Goal: Task Accomplishment & Management: Use online tool/utility

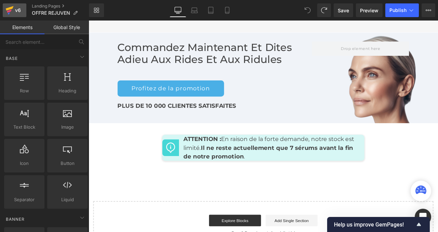
click at [20, 8] on div "v6" at bounding box center [18, 10] width 9 height 9
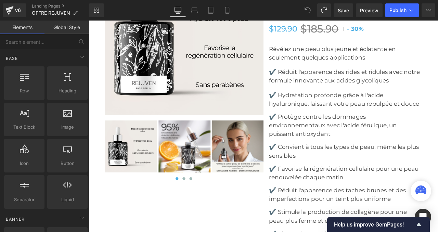
scroll to position [2592, 0]
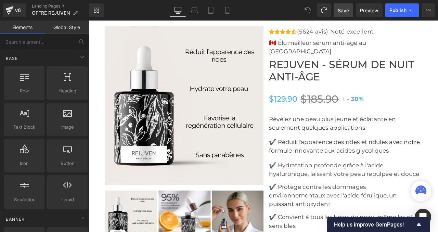
click at [350, 10] on link "Save" at bounding box center [344, 10] width 20 height 14
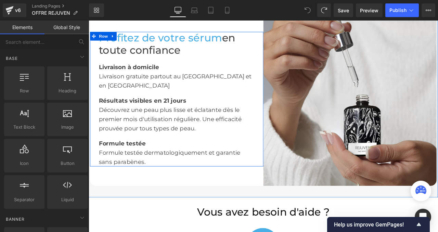
scroll to position [1305, 0]
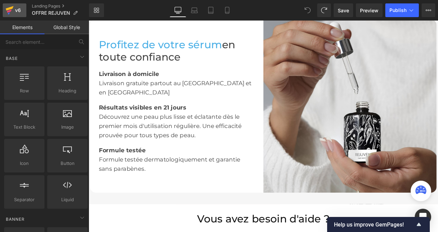
click at [16, 8] on div "v6" at bounding box center [18, 10] width 9 height 9
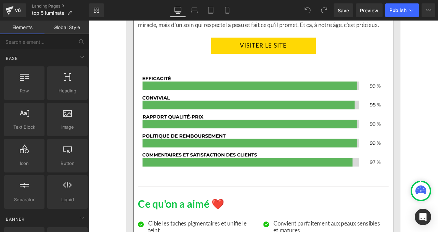
scroll to position [1431, 0]
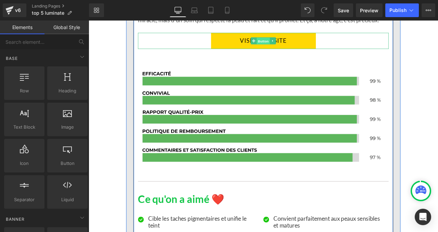
click at [298, 49] on span "Button" at bounding box center [296, 45] width 16 height 8
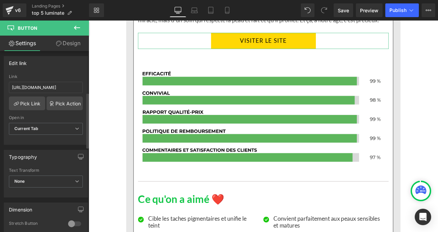
scroll to position [139, 0]
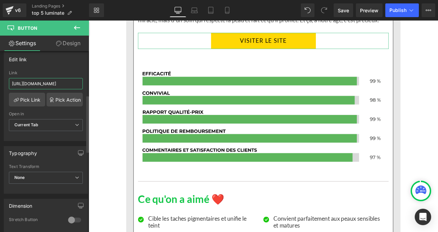
click at [42, 86] on input "https://inovita.co/products/luminate-face-serum-vitamine-c" at bounding box center [46, 83] width 74 height 11
paste input "text"
type input "https://inovita.co/products/luminate-face-serum"
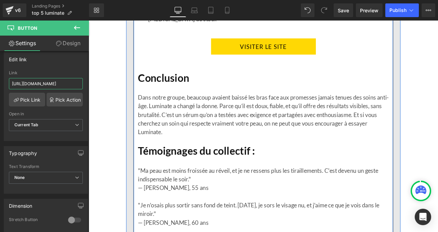
scroll to position [1793, 0]
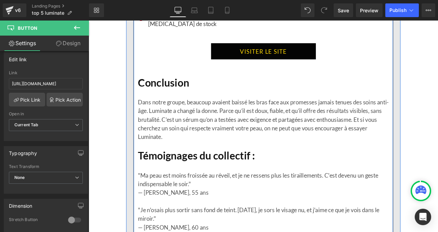
click at [284, 66] on link "VISITER LE SITE" at bounding box center [296, 56] width 124 height 19
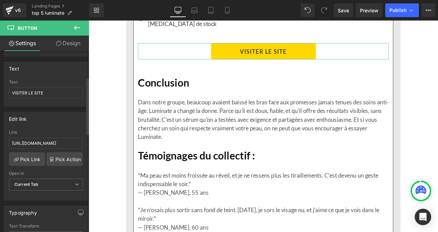
scroll to position [83, 0]
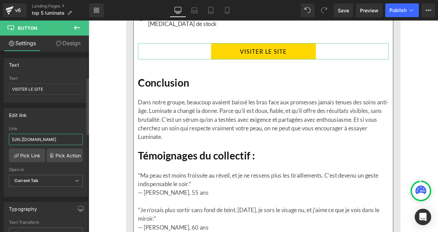
click at [43, 140] on input "https://inovita.co/products/luminate-face-serum-vitamine-c" at bounding box center [46, 139] width 74 height 11
type input "https://inovita.co/products/luminate-face-serum"
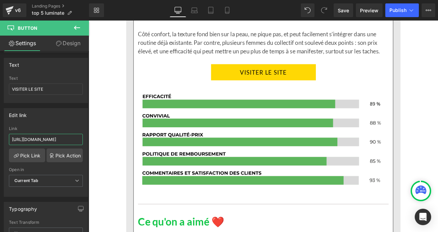
scroll to position [2514, 0]
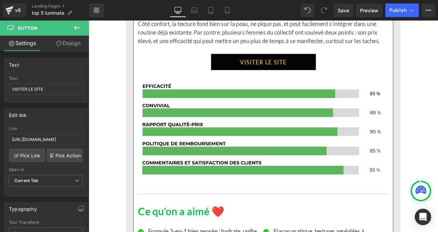
click at [286, 74] on span at bounding box center [284, 70] width 7 height 8
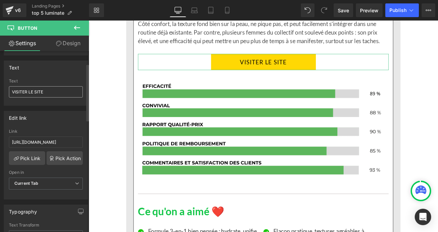
scroll to position [83, 0]
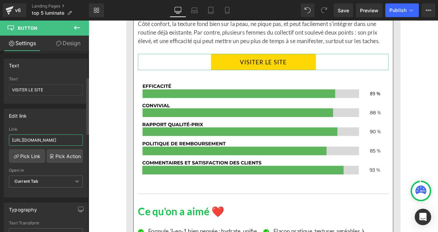
click at [41, 139] on input "https://inovita.co/products/luminate-face-serum-vitamine-c" at bounding box center [46, 140] width 74 height 11
paste input "text"
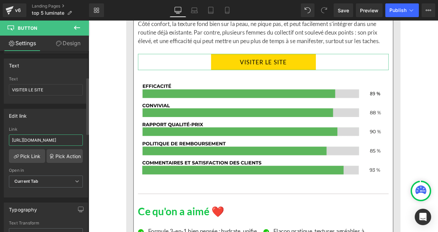
type input "https://inovita.co/products/luminate-face-serum"
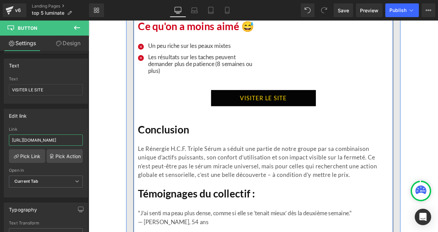
scroll to position [2854, 0]
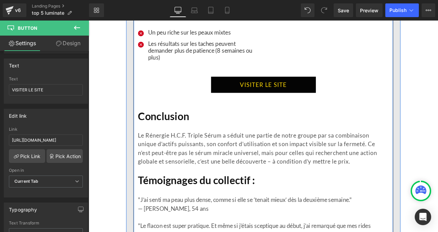
click at [299, 106] on div "VISITER LE SITE Button" at bounding box center [295, 96] width 297 height 19
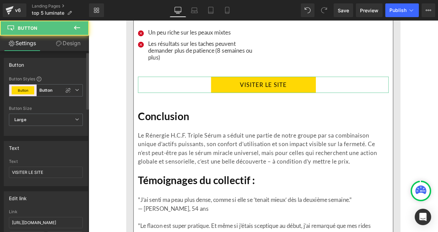
scroll to position [71, 0]
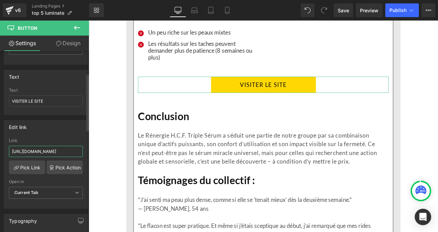
click at [44, 149] on input "https://inovita.co/products/luminate-face-serum-vitamine-c" at bounding box center [46, 151] width 74 height 11
type input "https://inovita.co/products/luminate-face-serum"
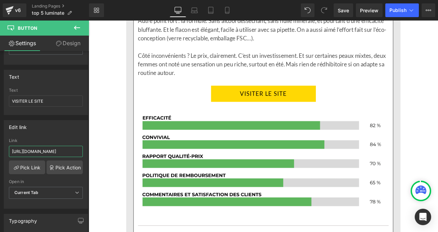
scroll to position [3600, 0]
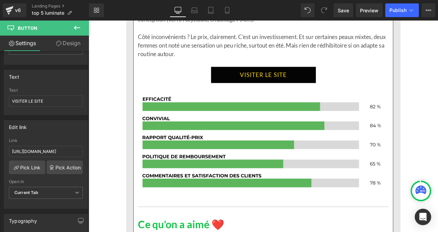
click at [281, 95] on link "VISITER LE SITE" at bounding box center [296, 84] width 124 height 19
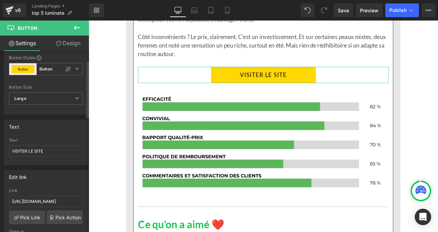
scroll to position [30, 0]
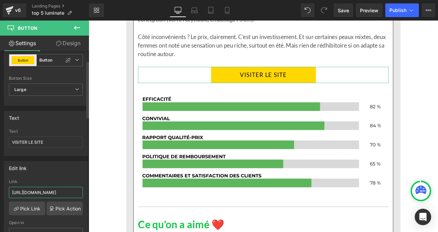
click at [45, 191] on input "https://inovita.co/products/luminate-face-serum-vitamine-c" at bounding box center [46, 192] width 74 height 11
type input "https://inovita.co/products/luminate-face-serum"
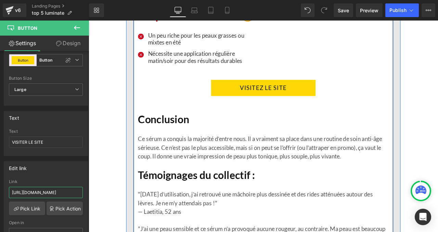
scroll to position [3986, 0]
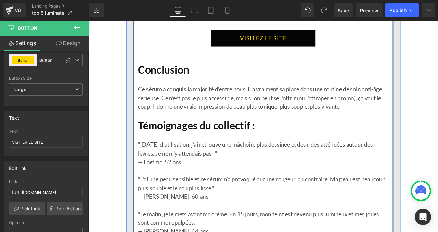
click at [283, 51] on div "VISITEZ LE SITE Button" at bounding box center [295, 41] width 297 height 19
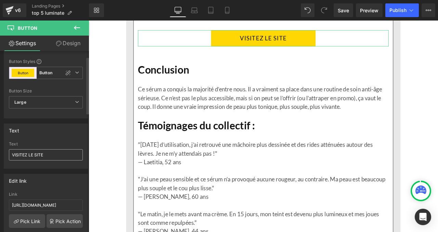
scroll to position [31, 0]
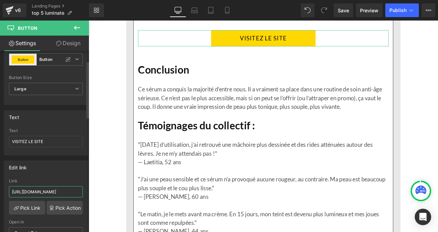
click at [49, 193] on input "https://inovita.co/products/luminate-face-serum-vitamine-c" at bounding box center [46, 191] width 74 height 11
type input "https://inovita.co/products/luminate-face-serum"
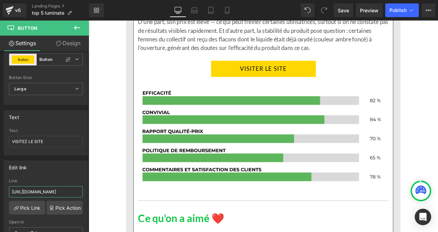
scroll to position [4739, 0]
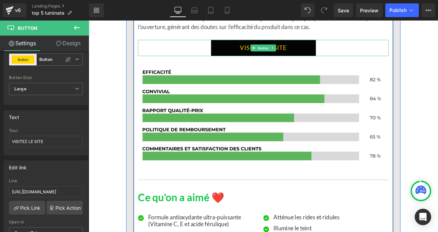
click at [284, 55] on icon at bounding box center [285, 53] width 4 height 4
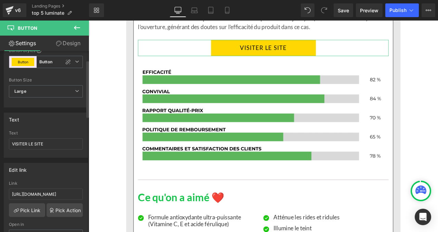
scroll to position [37, 0]
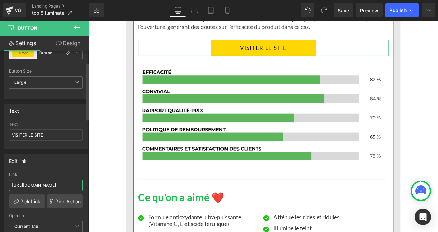
click at [46, 189] on input "https://inovita.co/products/luminate-face-serum-vitamine-c" at bounding box center [46, 185] width 74 height 11
paste input "text"
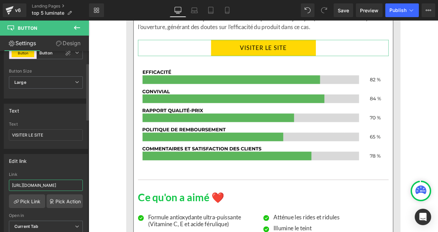
type input "https://inovita.co/products/luminate-face-serum"
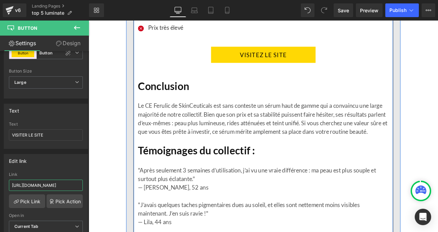
scroll to position [5078, 0]
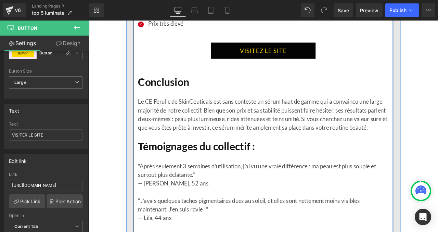
click at [292, 66] on div "VISITEZ LE SITE Button" at bounding box center [295, 56] width 297 height 19
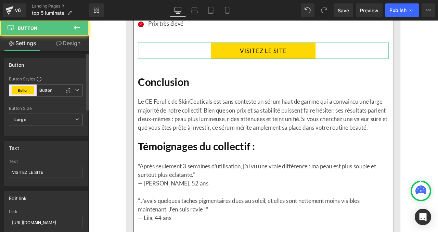
scroll to position [21, 0]
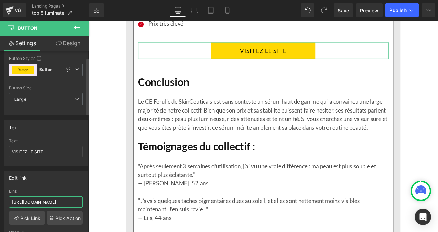
click at [50, 198] on input "https://inovita.co/products/luminate-face-serum-vitamine-c" at bounding box center [46, 202] width 74 height 11
type input "https://inovita.co/products/luminate-face-serum"
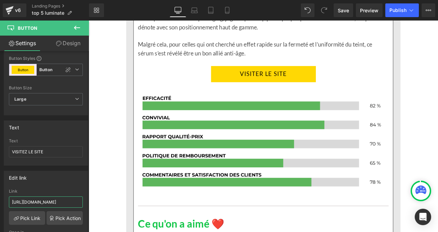
scroll to position [5859, 0]
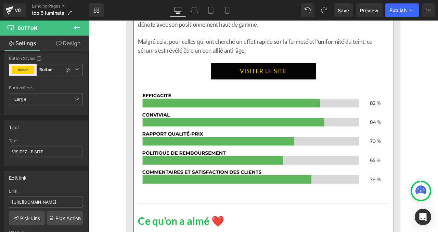
click at [283, 85] on span at bounding box center [284, 81] width 7 height 8
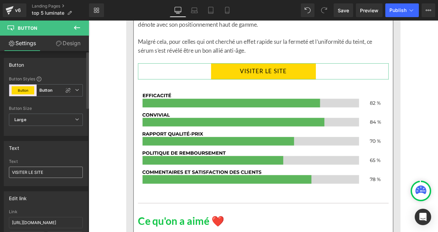
scroll to position [49, 0]
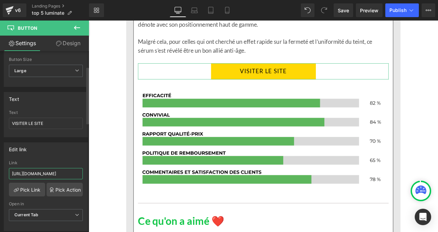
click at [42, 171] on input "https://inovita.co/products/luminate-face-serum-vitamine-c" at bounding box center [46, 173] width 74 height 11
paste input "text"
type input "https://inovita.co/products/luminate-face-serum"
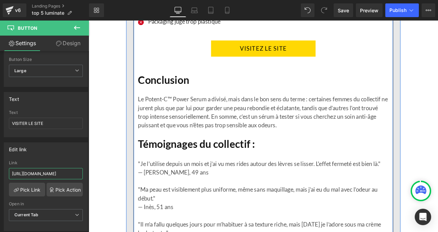
scroll to position [0, 0]
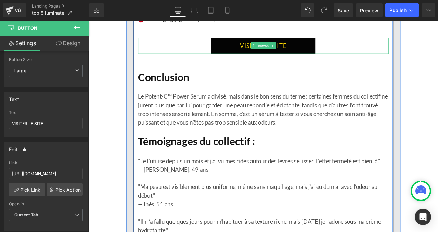
click at [295, 60] on link "VISITEZ LE SITE" at bounding box center [296, 50] width 124 height 19
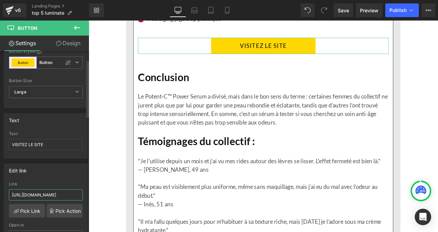
click at [39, 196] on input "https://inovita.co/products/luminate-face-serum-vitamine-c" at bounding box center [46, 194] width 74 height 11
paste input "text"
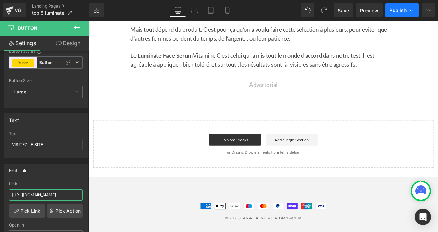
type input "https://inovita.co/products/luminate-face-serum"
click at [405, 7] on button "Publish" at bounding box center [403, 10] width 34 height 14
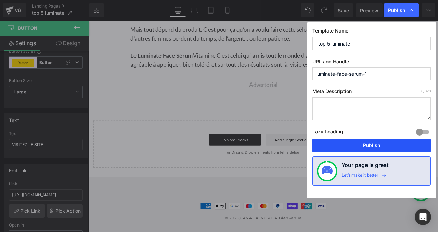
drag, startPoint x: 349, startPoint y: 142, endPoint x: 276, endPoint y: 60, distance: 109.7
click at [349, 142] on button "Publish" at bounding box center [372, 146] width 119 height 14
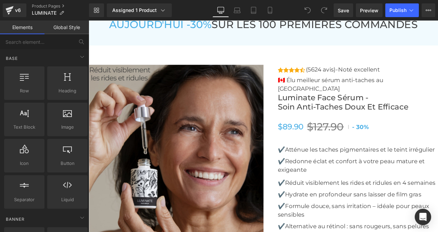
scroll to position [2421, 0]
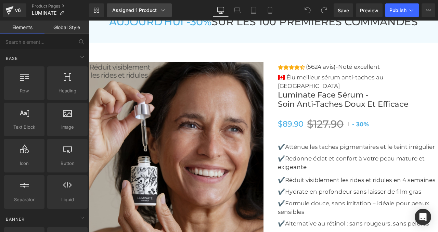
click at [126, 7] on link "Assigned 1 Product" at bounding box center [139, 10] width 65 height 14
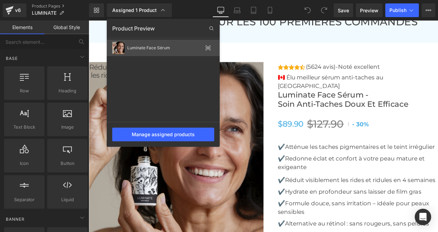
click at [138, 47] on div "Luminate Face Sérum" at bounding box center [164, 48] width 75 height 5
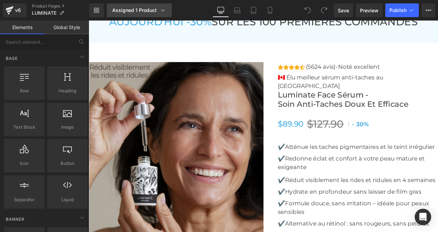
click at [135, 9] on div "Assigned 1 Product" at bounding box center [139, 10] width 54 height 7
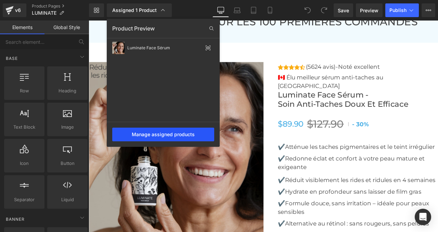
click at [146, 129] on div "Manage assigned products" at bounding box center [163, 135] width 102 height 14
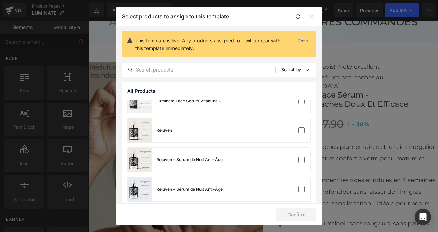
scroll to position [167, 0]
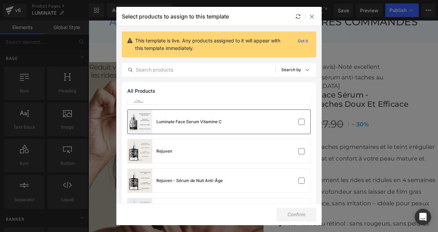
click at [235, 120] on div "Luminate Face Serum Vitamine C" at bounding box center [219, 122] width 183 height 24
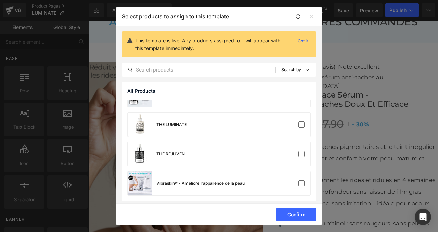
scroll to position [284, 0]
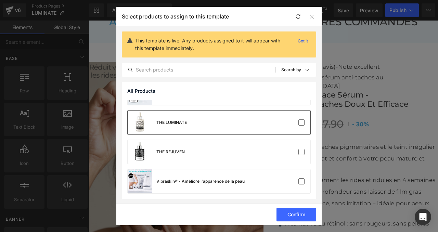
click at [224, 123] on div "THE LUMINATE" at bounding box center [219, 123] width 183 height 24
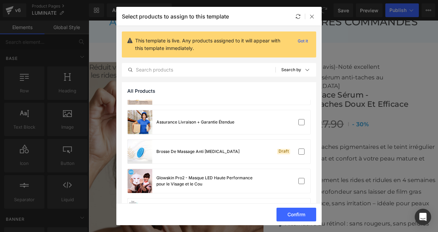
scroll to position [46, 0]
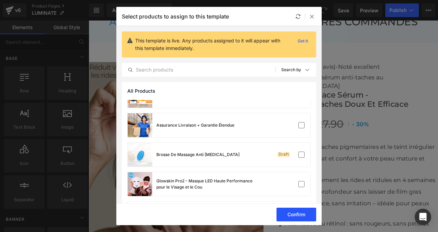
click at [290, 211] on button "Confirm" at bounding box center [297, 215] width 40 height 14
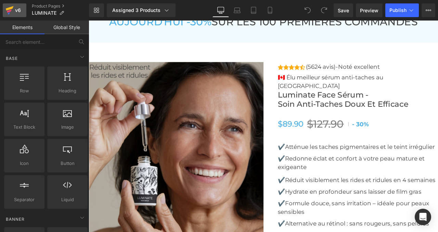
click at [9, 12] on icon at bounding box center [9, 11] width 5 height 3
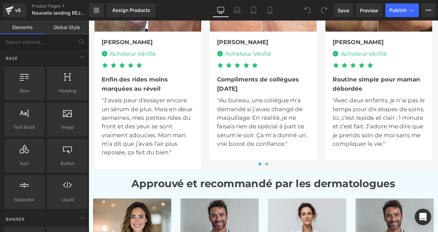
scroll to position [2220, 0]
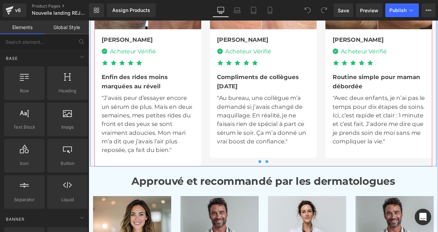
click at [300, 190] on span at bounding box center [299, 187] width 3 height 3
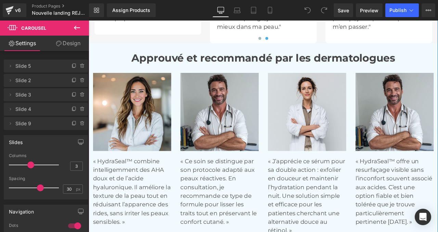
scroll to position [2334, 0]
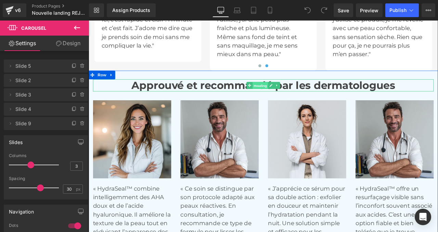
click at [286, 102] on span "Heading" at bounding box center [292, 98] width 18 height 8
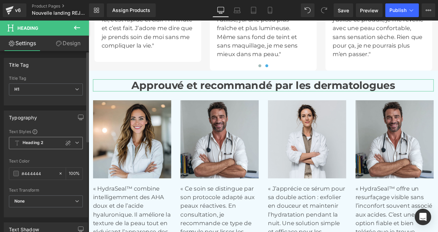
click at [37, 140] on b "Heading 2" at bounding box center [33, 143] width 21 height 6
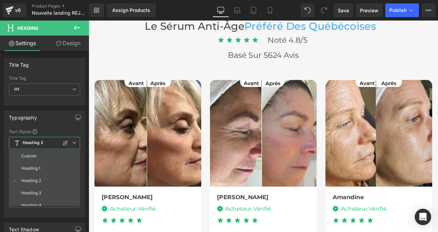
scroll to position [1981, 0]
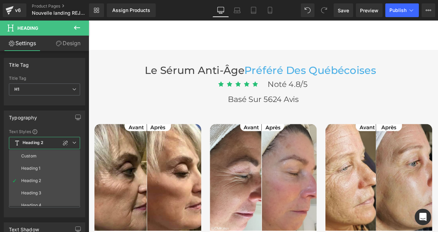
click at [290, 93] on body "CANADA INOVITA Ignorer et passer au contenu Votre panier est vide Continuer les…" at bounding box center [296, 95] width 414 height 4112
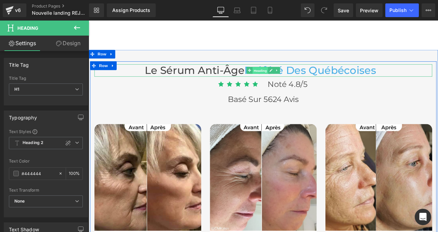
click at [284, 84] on span "Heading" at bounding box center [292, 80] width 18 height 8
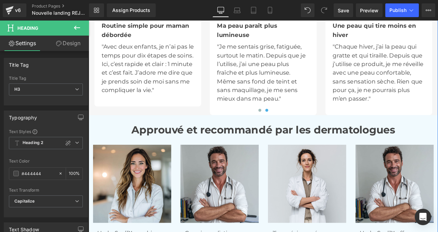
scroll to position [2282, 0]
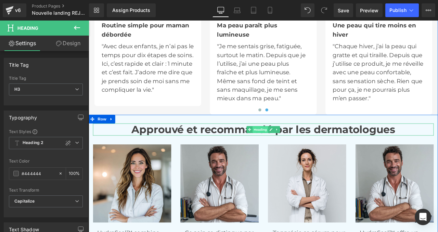
click at [286, 154] on span "Heading" at bounding box center [292, 150] width 18 height 8
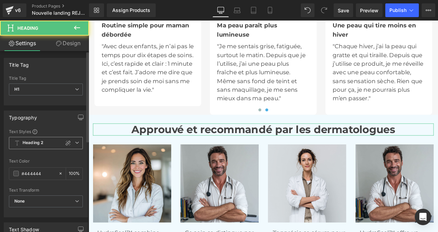
click at [37, 140] on b "Heading 2" at bounding box center [33, 143] width 21 height 6
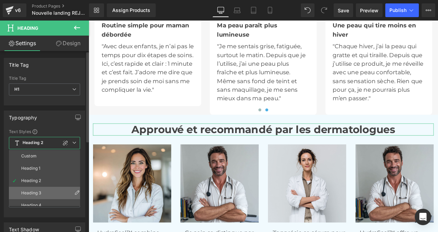
click at [34, 190] on li "Heading 3" at bounding box center [46, 193] width 74 height 12
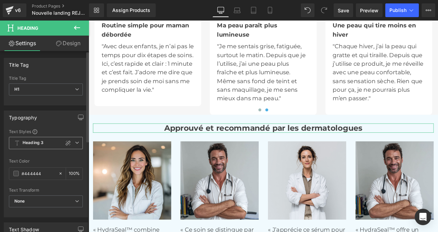
click at [49, 141] on span "Heading 3" at bounding box center [46, 143] width 74 height 12
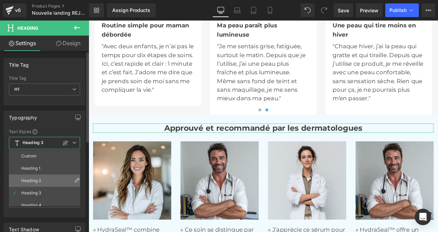
click at [41, 183] on div "Heading 2" at bounding box center [31, 180] width 20 height 5
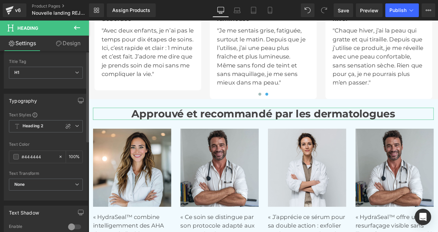
scroll to position [0, 0]
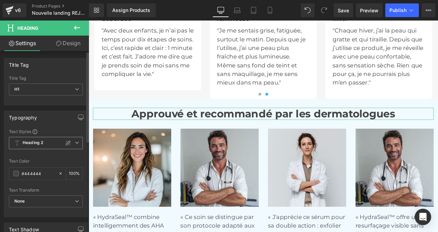
click at [42, 141] on b "Heading 2" at bounding box center [33, 143] width 21 height 6
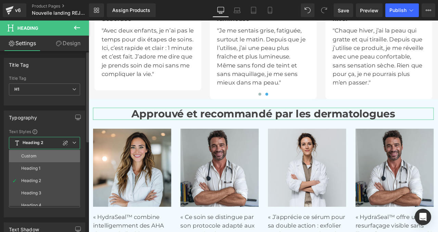
click at [40, 154] on li "Custom" at bounding box center [46, 156] width 74 height 12
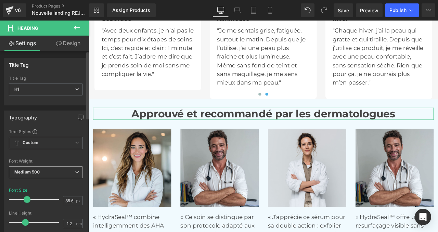
click at [34, 171] on b "Medium 500" at bounding box center [26, 172] width 25 height 5
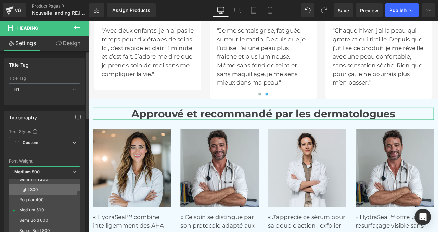
scroll to position [30, 0]
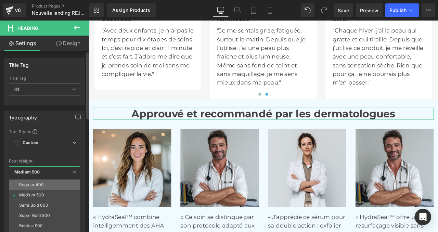
click at [32, 186] on div "Regular 400" at bounding box center [31, 185] width 25 height 5
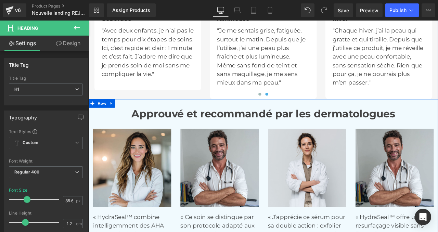
click at [187, 138] on strong "Approuvé et recommandé par les dermatologues" at bounding box center [296, 131] width 313 height 15
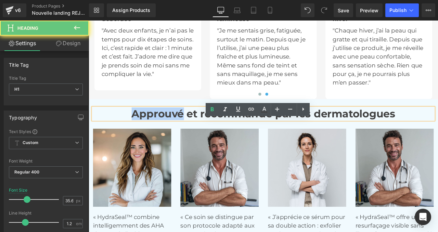
click at [187, 138] on strong "Approuvé et recommandé par les dermatologues" at bounding box center [296, 131] width 313 height 15
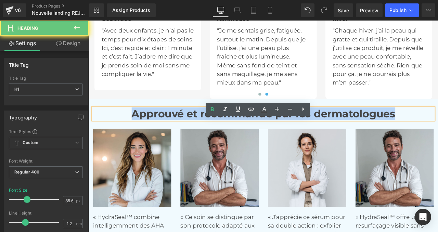
click at [187, 138] on strong "Approuvé et recommandé par les dermatologues" at bounding box center [296, 131] width 313 height 15
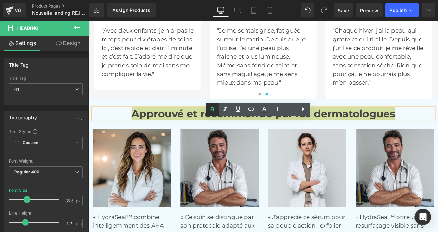
click at [215, 106] on icon at bounding box center [212, 110] width 8 height 8
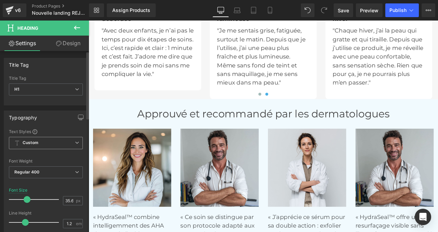
click at [43, 149] on div "Custom Custom Heading 1 Heading 2 Heading 3 Heading 4 Heading 5 Heading 6" at bounding box center [46, 145] width 74 height 16
click at [43, 146] on span "Custom" at bounding box center [46, 143] width 74 height 12
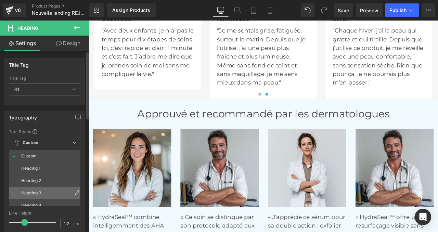
click at [41, 192] on div "Heading 3" at bounding box center [31, 193] width 20 height 5
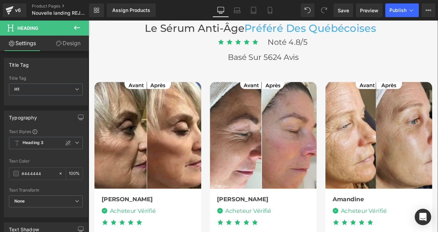
scroll to position [1984, 0]
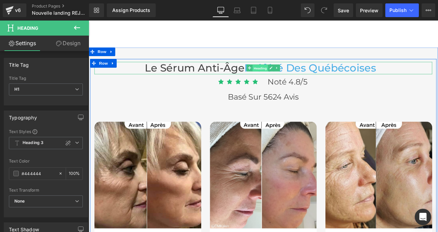
click at [287, 81] on span "Heading" at bounding box center [292, 77] width 18 height 8
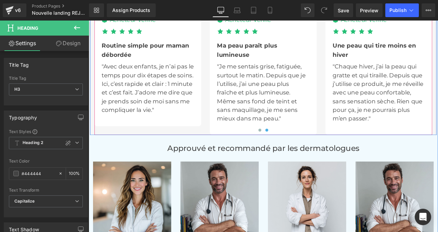
scroll to position [2280, 0]
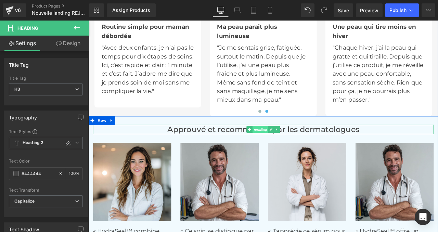
click at [285, 154] on span "Heading" at bounding box center [292, 150] width 18 height 8
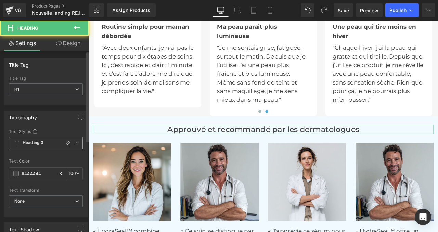
click at [38, 145] on b "Heading 3" at bounding box center [33, 143] width 21 height 6
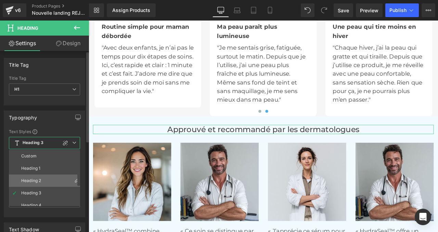
click at [35, 179] on div "Heading 2" at bounding box center [31, 180] width 20 height 5
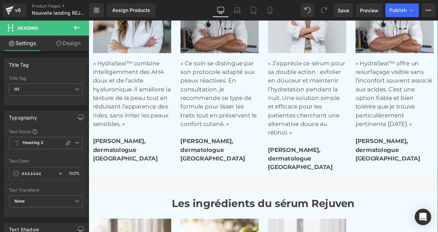
scroll to position [2479, 0]
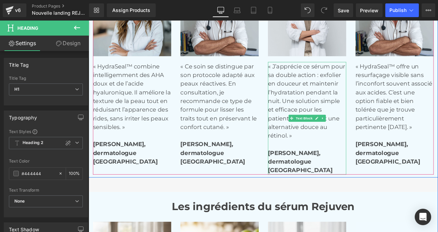
click at [334, 203] on p "Toronto" at bounding box center [347, 198] width 93 height 10
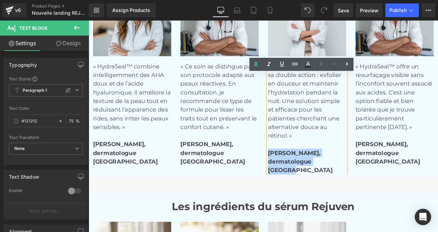
drag, startPoint x: 334, startPoint y: 211, endPoint x: 303, endPoint y: 189, distance: 37.6
click at [303, 189] on div "« J’apprécie ce sérum pour sa double action : exfolier en douceur et maintenir …" at bounding box center [347, 137] width 93 height 134
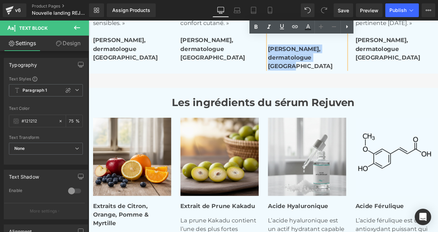
scroll to position [2608, 0]
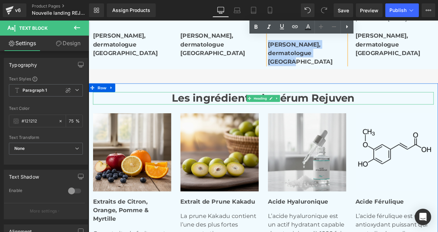
click at [278, 120] on strong "Les ingrédients du sérum Rejuven" at bounding box center [296, 112] width 217 height 15
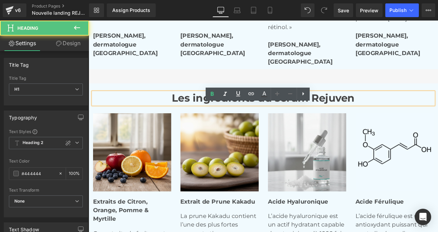
click at [286, 120] on strong "Les ingrédients du sérum Rejuven" at bounding box center [296, 112] width 217 height 15
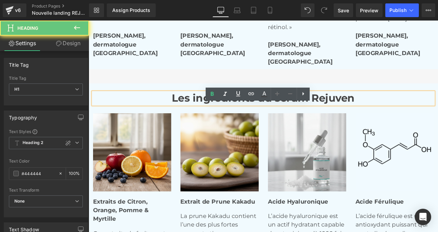
click at [259, 120] on strong "Les ingrédients du sérum Rejuven" at bounding box center [296, 112] width 217 height 15
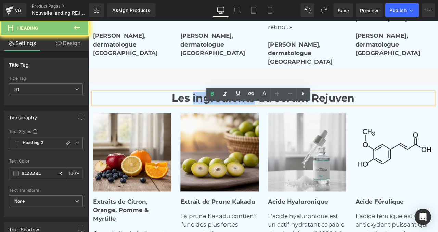
click at [259, 120] on strong "Les ingrédients du sérum Rejuven" at bounding box center [296, 112] width 217 height 15
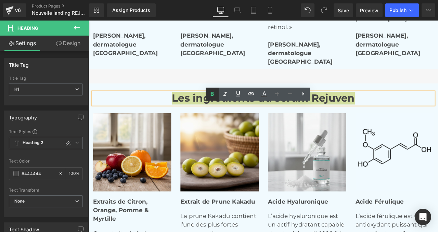
click at [215, 96] on icon at bounding box center [212, 94] width 8 height 8
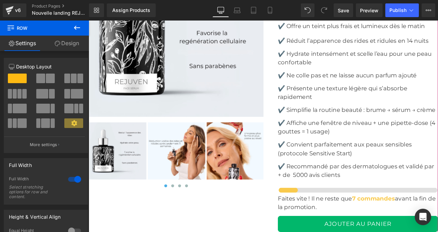
scroll to position [3156, 0]
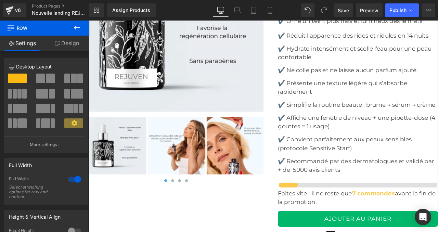
click at [187, 163] on img at bounding box center [193, 169] width 68 height 68
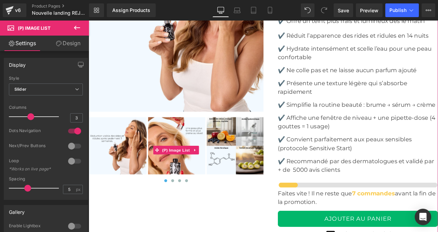
click at [177, 166] on img at bounding box center [193, 169] width 68 height 68
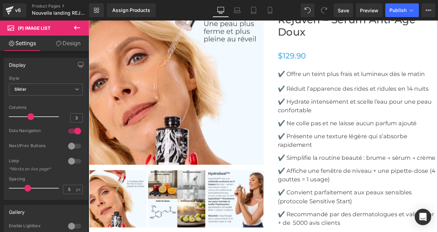
scroll to position [3112, 0]
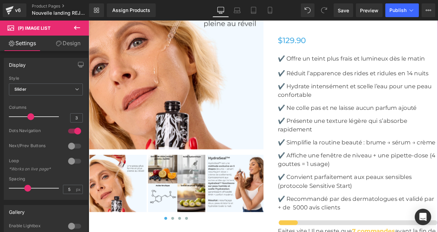
click at [175, 196] on img at bounding box center [193, 214] width 68 height 68
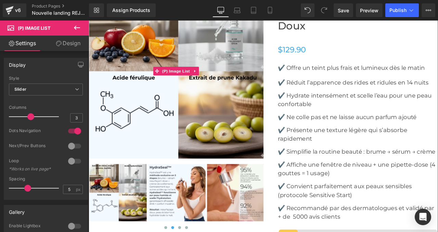
scroll to position [3103, 0]
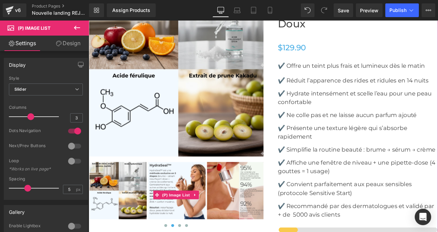
click at [204, 224] on img at bounding box center [193, 222] width 68 height 68
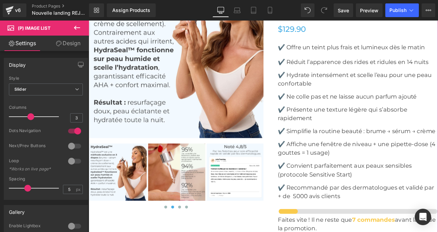
scroll to position [3129, 0]
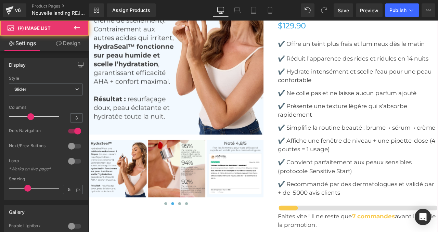
click at [194, 199] on img at bounding box center [193, 196] width 68 height 68
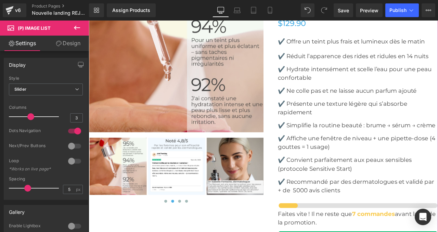
scroll to position [3145, 0]
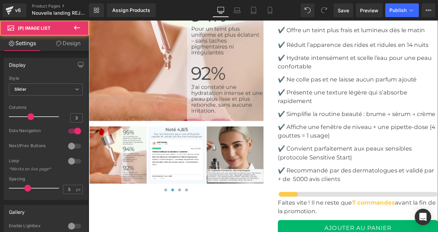
click at [189, 183] on img at bounding box center [193, 180] width 68 height 68
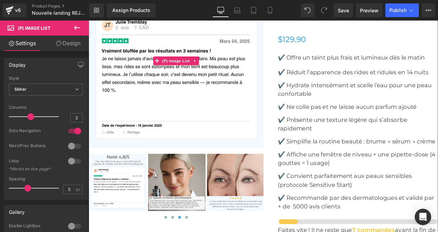
scroll to position [3162, 0]
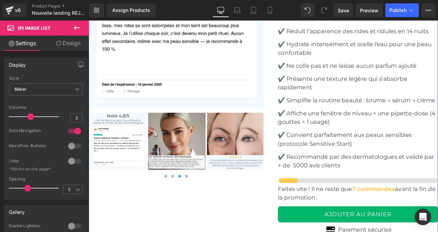
click at [186, 161] on img at bounding box center [193, 164] width 68 height 68
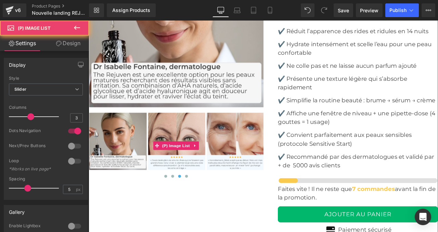
click at [178, 163] on img at bounding box center [193, 164] width 68 height 68
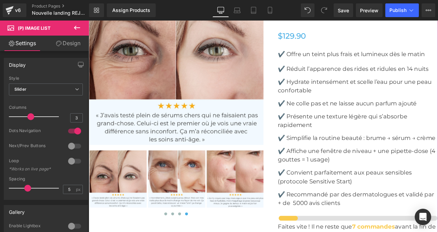
scroll to position [3117, 0]
click at [187, 212] on img at bounding box center [193, 208] width 68 height 68
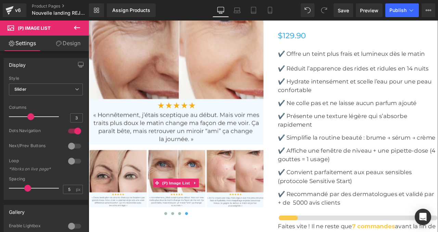
scroll to position [3114, 0]
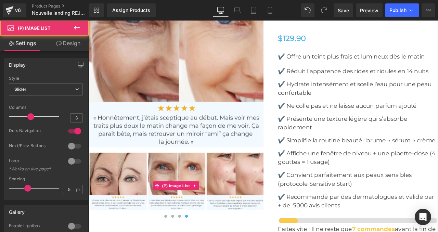
click at [260, 208] on img at bounding box center [263, 211] width 68 height 68
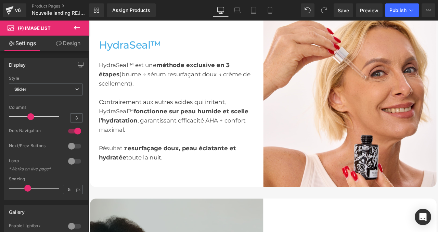
scroll to position [849, 0]
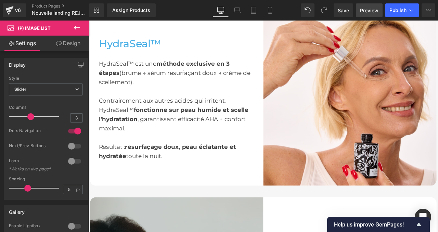
click at [369, 14] on link "Preview" at bounding box center [369, 10] width 27 height 14
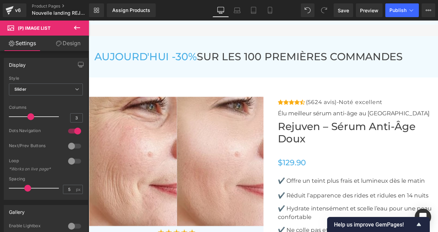
scroll to position [2986, 0]
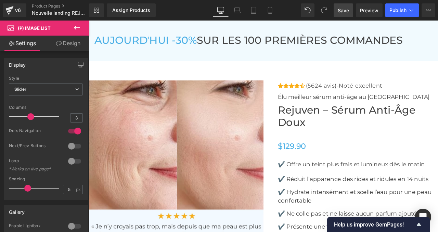
click at [343, 5] on link "Save" at bounding box center [344, 10] width 20 height 14
